Goal: Obtain resource: Obtain resource

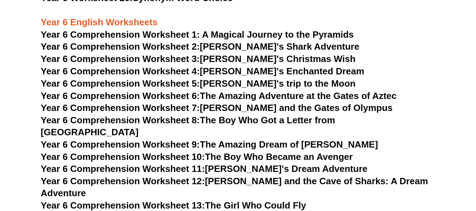
scroll to position [3514, 0]
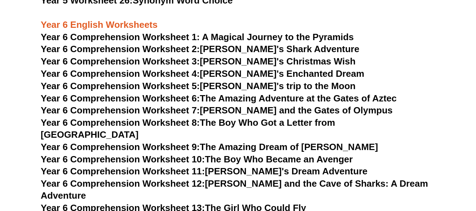
click at [224, 35] on span "Year 6 Comprehension Worksheet 1: A Magical Journey to the Pyramids" at bounding box center [197, 37] width 313 height 11
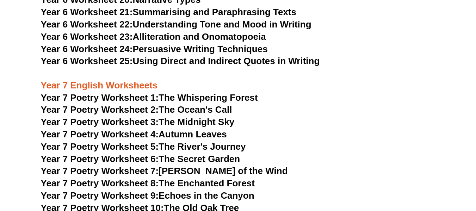
scroll to position [3992, 0]
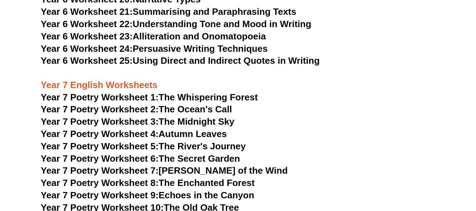
click at [163, 92] on link "Year 7 Poetry Worksheet 1: The Whispering Forest" at bounding box center [149, 97] width 217 height 11
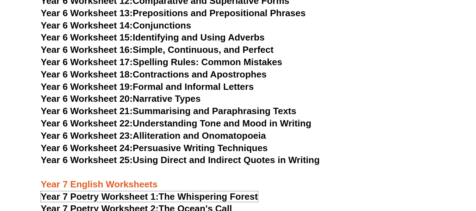
scroll to position [3892, 0]
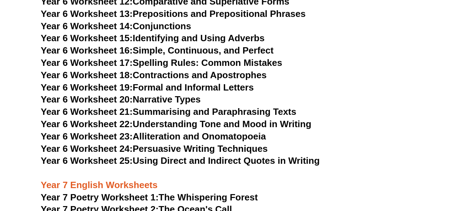
click at [215, 106] on link "Year 6 Worksheet 21: Summarising and Paraphrasing Texts" at bounding box center [168, 111] width 255 height 11
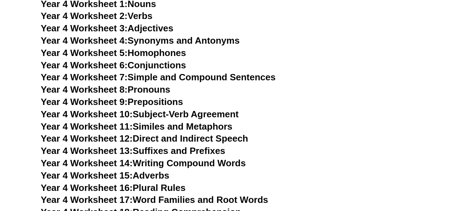
scroll to position [2764, 0]
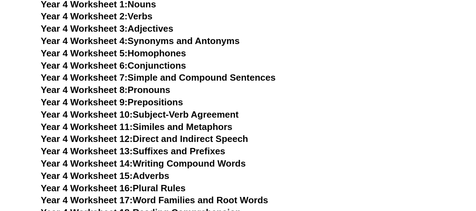
click at [150, 65] on link "Year 4 Worksheet 6: Conjunctions" at bounding box center [113, 65] width 145 height 11
click at [145, 77] on link "Year 4 Worksheet 7: Simple and Compound Sentences" at bounding box center [158, 77] width 235 height 11
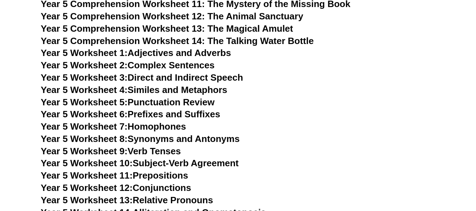
scroll to position [3156, 0]
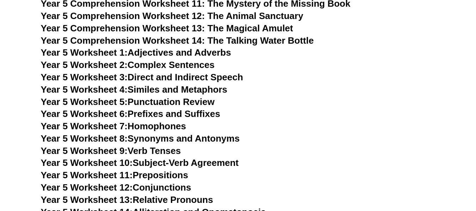
click at [107, 65] on span "Year 5 Worksheet 2:" at bounding box center [84, 64] width 87 height 11
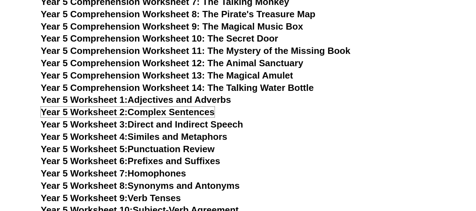
scroll to position [3108, 0]
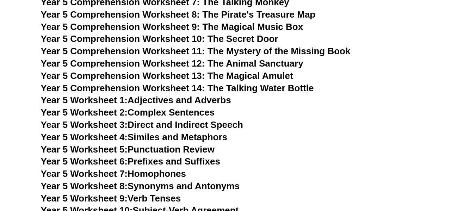
click at [179, 37] on span "Year 5 Comprehension Worksheet 10: The Secret Door" at bounding box center [159, 38] width 237 height 11
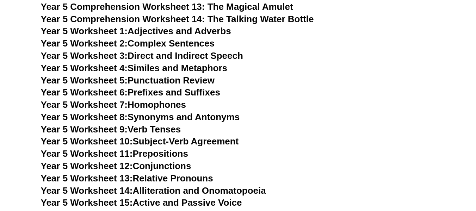
scroll to position [3178, 0]
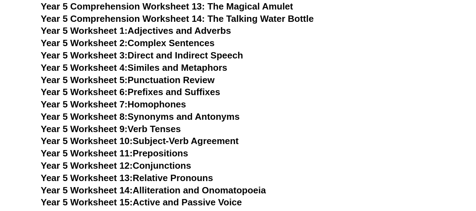
click at [144, 142] on link "Year 5 Worksheet 10: Subject-Verb Agreement" at bounding box center [140, 141] width 198 height 11
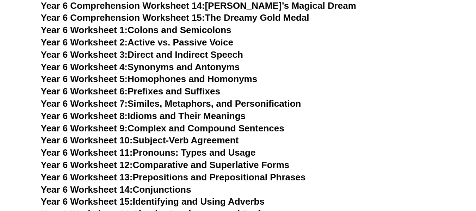
scroll to position [3729, 0]
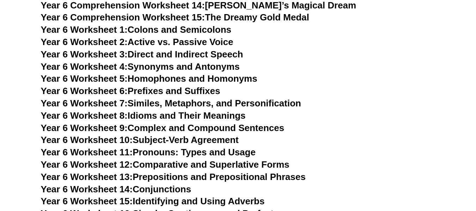
click at [139, 134] on link "Year 6 Worksheet 10: Subject-Verb Agreement" at bounding box center [140, 139] width 198 height 11
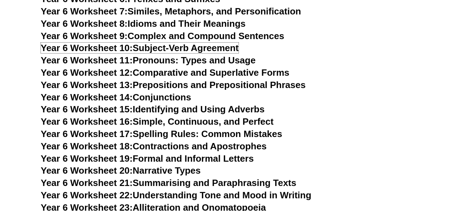
scroll to position [3820, 0]
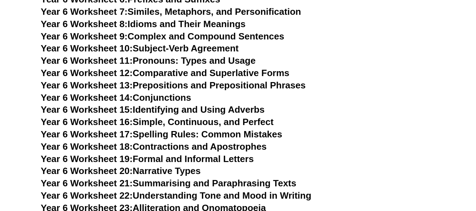
click at [147, 92] on link "Year 6 Worksheet 14: Conjunctions" at bounding box center [116, 97] width 150 height 11
